Goal: Information Seeking & Learning: Understand process/instructions

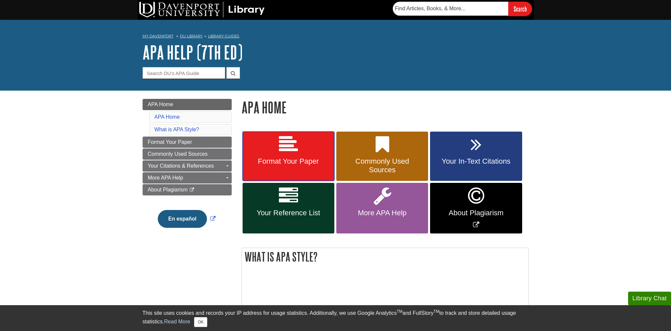
click at [294, 156] on link "Format Your Paper" at bounding box center [289, 156] width 92 height 50
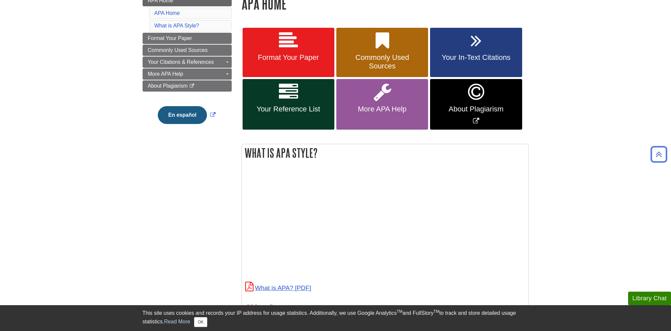
scroll to position [66, 0]
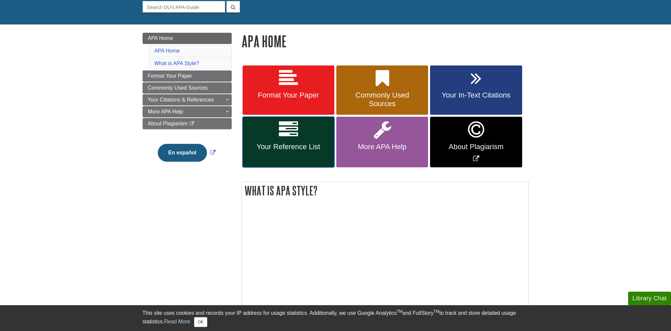
click at [299, 141] on link "Your Reference List" at bounding box center [289, 142] width 92 height 51
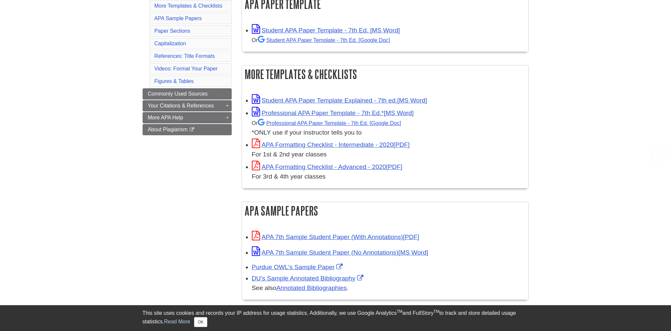
scroll to position [165, 0]
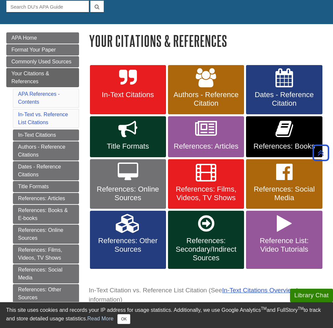
scroll to position [66, 0]
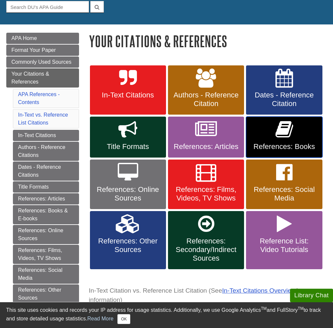
click at [275, 135] on icon at bounding box center [284, 129] width 18 height 19
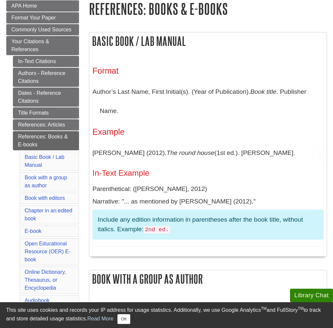
scroll to position [99, 0]
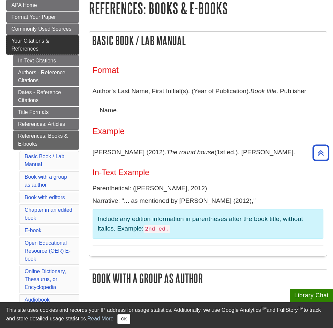
click at [25, 39] on span "Your Citations & References" at bounding box center [31, 45] width 38 height 14
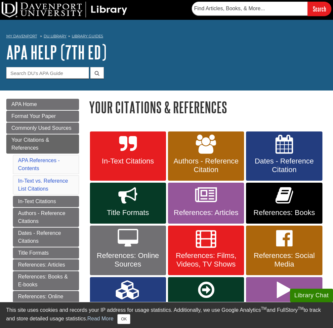
scroll to position [33, 0]
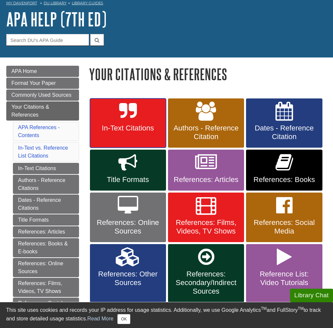
click at [120, 116] on icon at bounding box center [128, 111] width 18 height 19
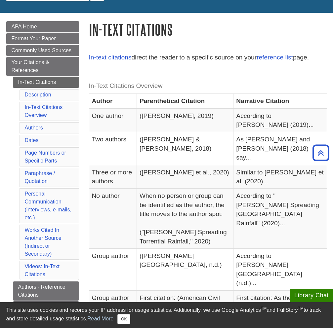
scroll to position [66, 0]
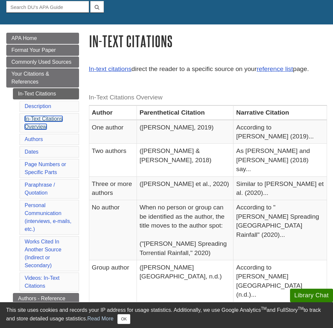
click at [35, 121] on link "In-Text Citations Overview" at bounding box center [44, 123] width 38 height 14
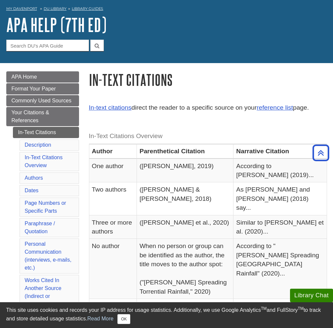
scroll to position [24, 0]
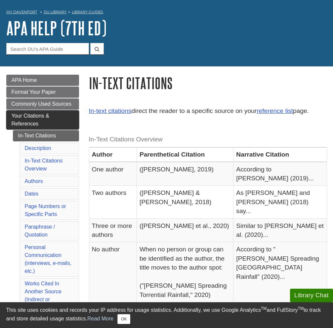
click at [34, 118] on span "Your Citations & References" at bounding box center [31, 120] width 38 height 14
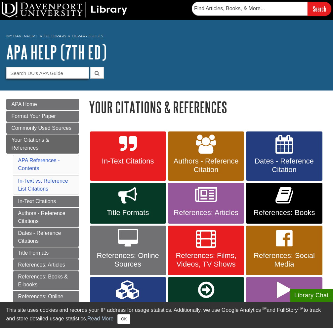
click at [60, 69] on input "Guide Search Terms" at bounding box center [47, 73] width 83 height 12
type input "signal phrase"
click at [90, 67] on button "submit" at bounding box center [97, 73] width 14 height 12
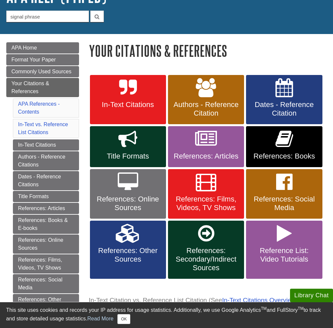
scroll to position [66, 0]
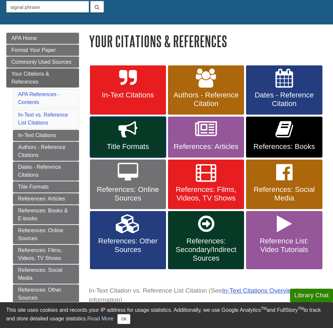
click at [124, 127] on icon at bounding box center [127, 129] width 19 height 19
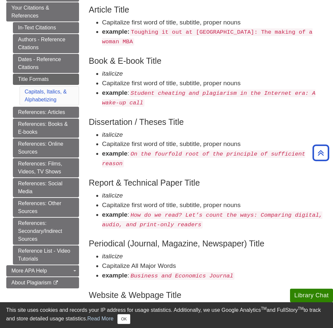
scroll to position [33, 0]
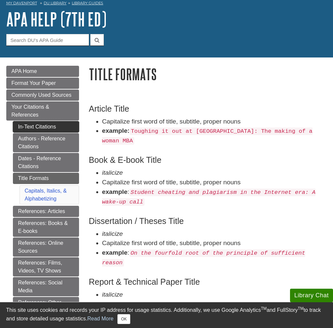
click at [38, 127] on link "In-Text Citations" at bounding box center [46, 126] width 66 height 11
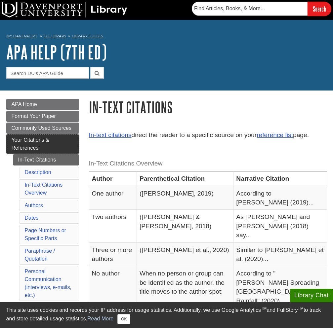
click at [42, 142] on span "Your Citations & References" at bounding box center [31, 144] width 38 height 14
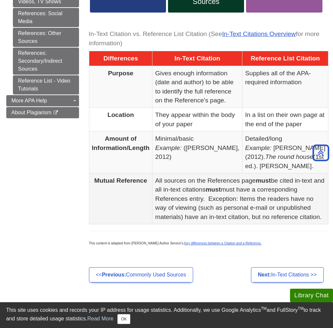
scroll to position [330, 0]
